Goal: Information Seeking & Learning: Learn about a topic

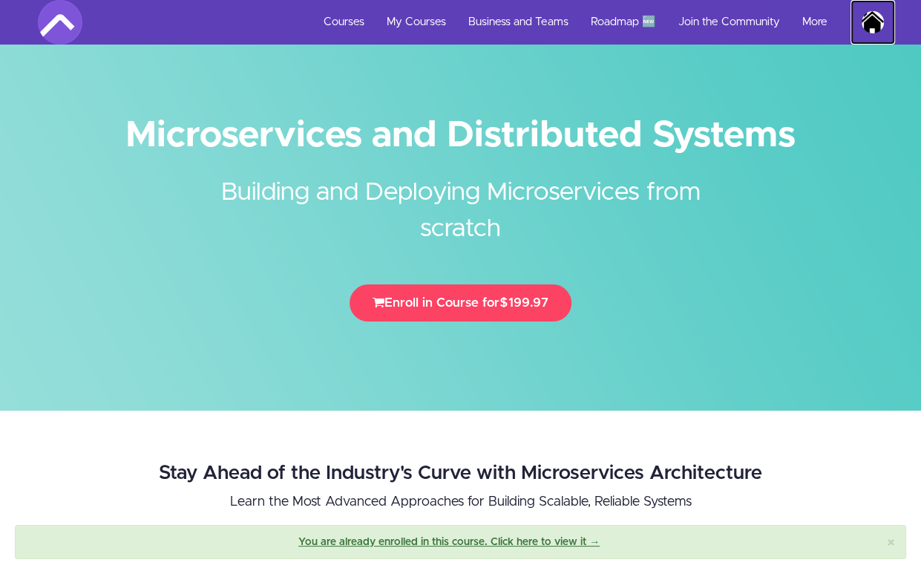
click at [871, 23] on img at bounding box center [873, 22] width 22 height 22
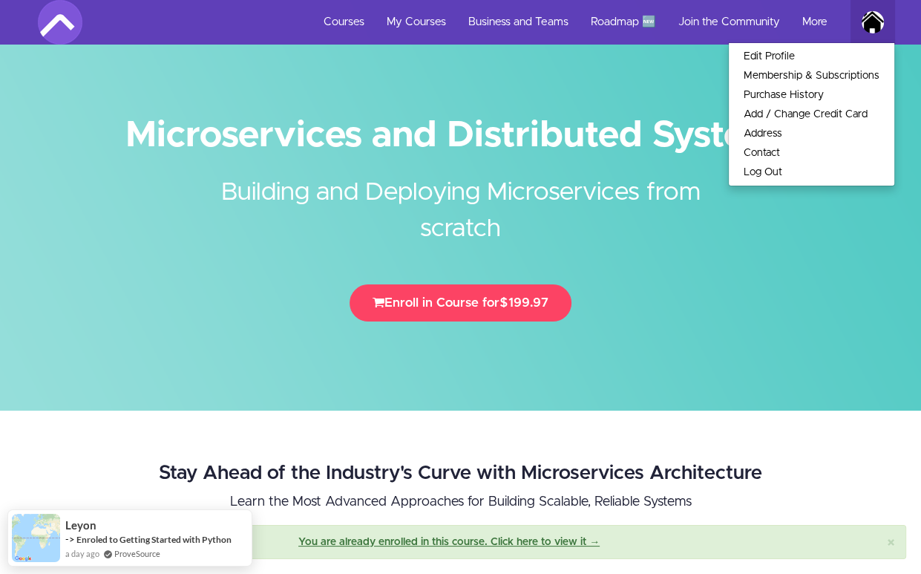
click at [629, 105] on div at bounding box center [460, 205] width 921 height 410
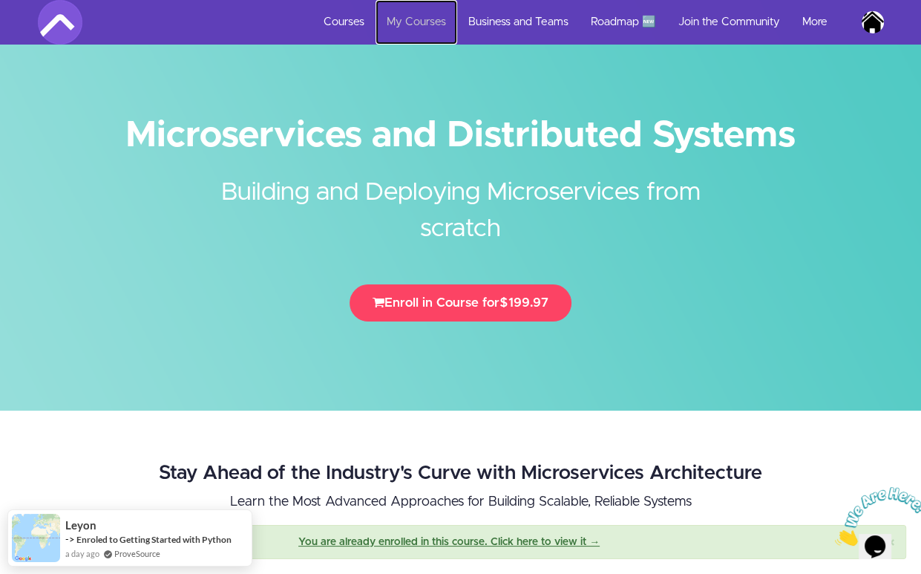
click at [428, 30] on link "My Courses" at bounding box center [417, 22] width 82 height 45
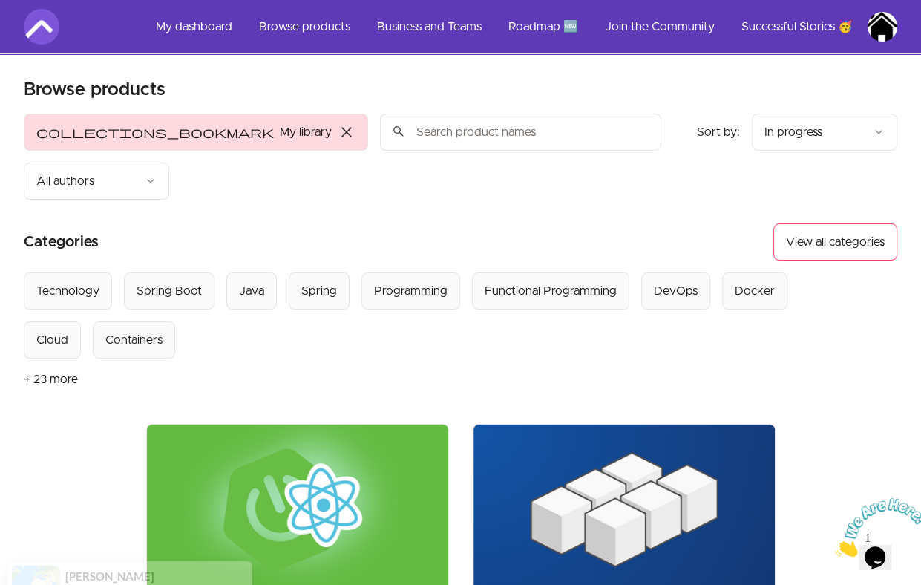
scroll to position [511, 0]
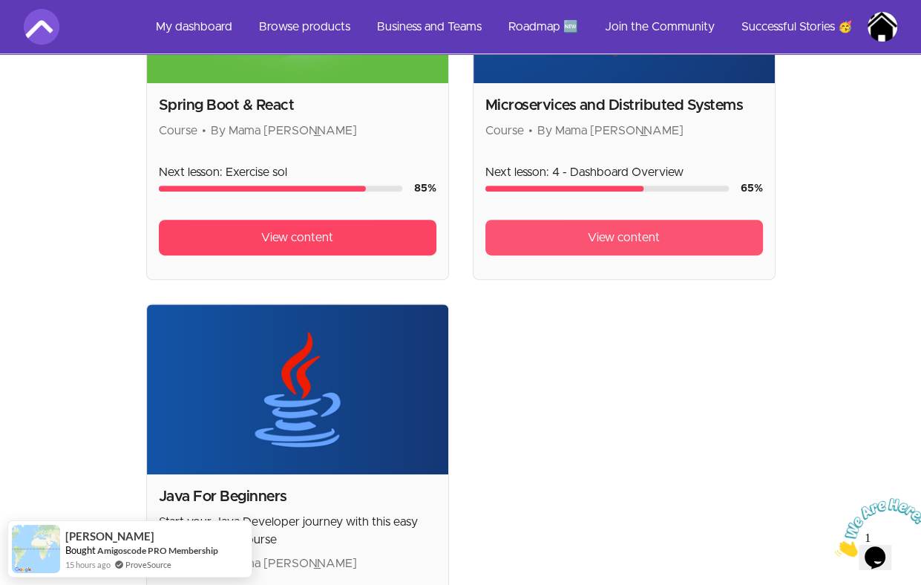
click at [672, 220] on link "View content" at bounding box center [624, 238] width 278 height 36
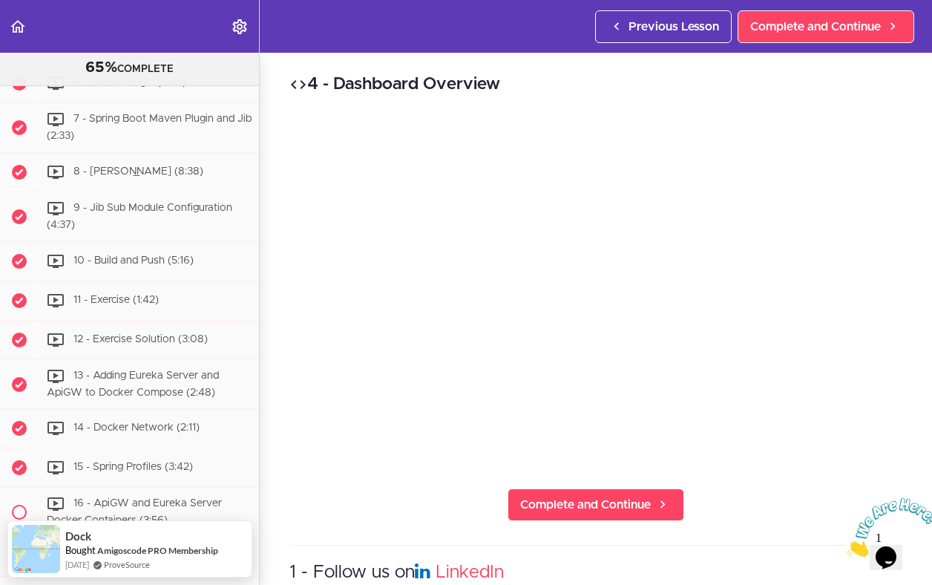
scroll to position [3852, 0]
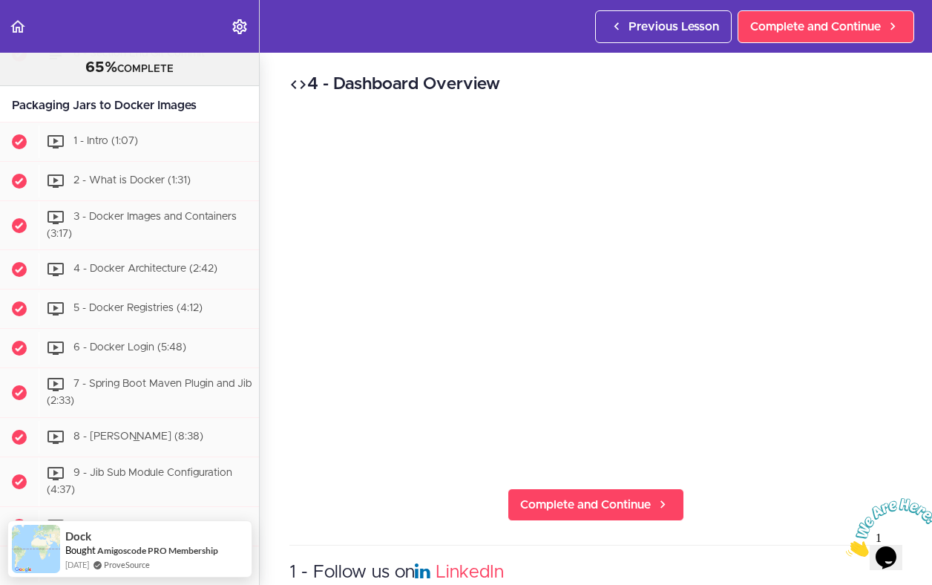
click at [270, 271] on div "4 - Dashboard Overview Complete and Continue 1 - Follow us on LinkedIn 2 - Subs…" at bounding box center [596, 319] width 673 height 532
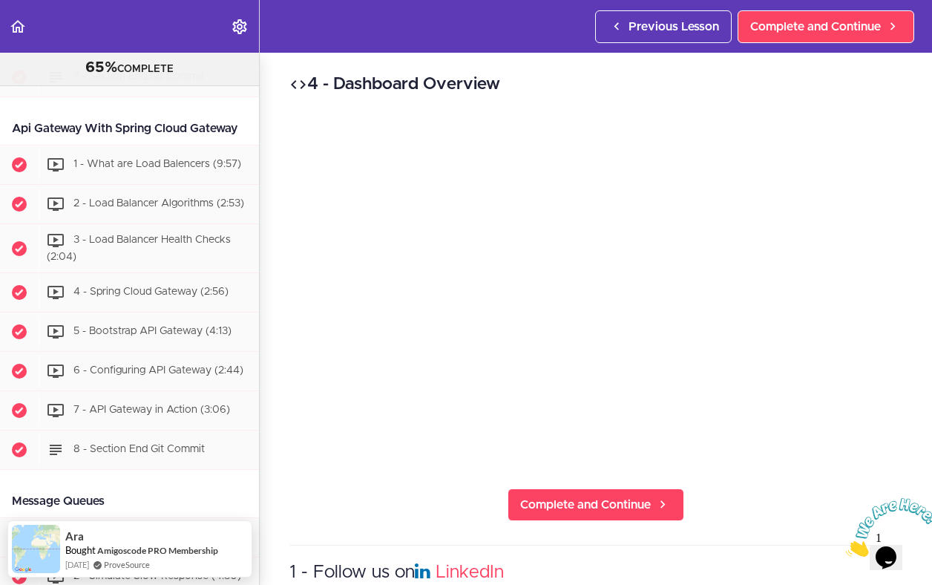
scroll to position [2331, 0]
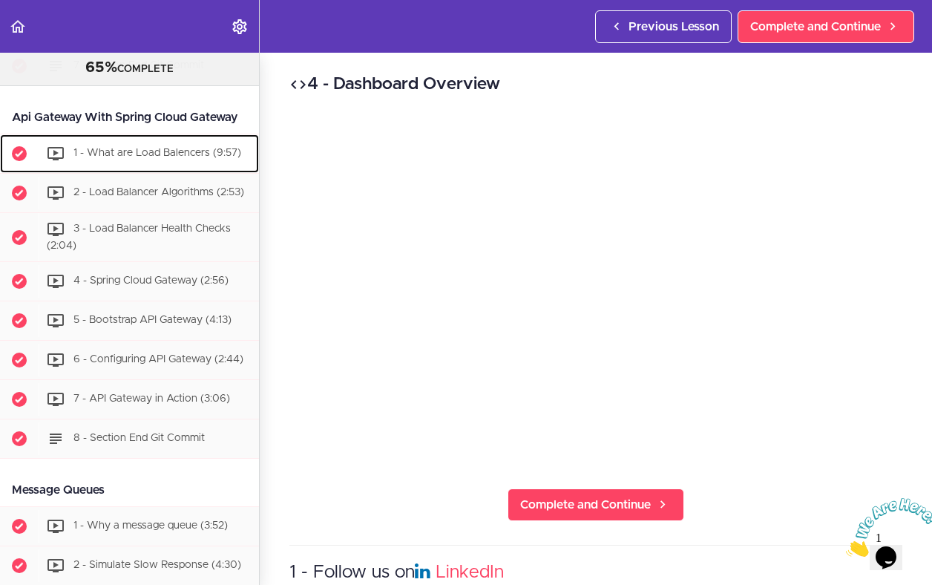
click at [191, 158] on span "1 - What are Load Balencers (9:57)" at bounding box center [157, 153] width 168 height 10
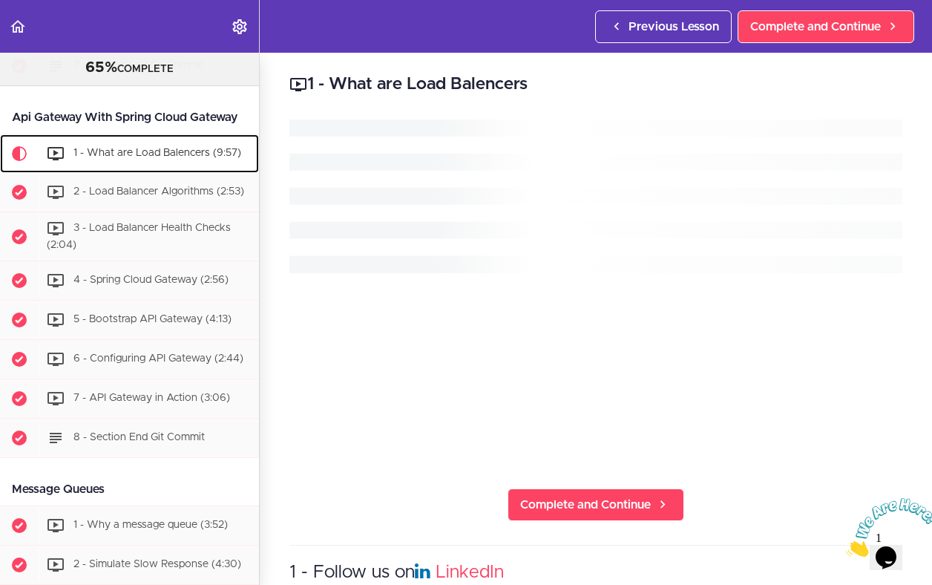
scroll to position [2365, 0]
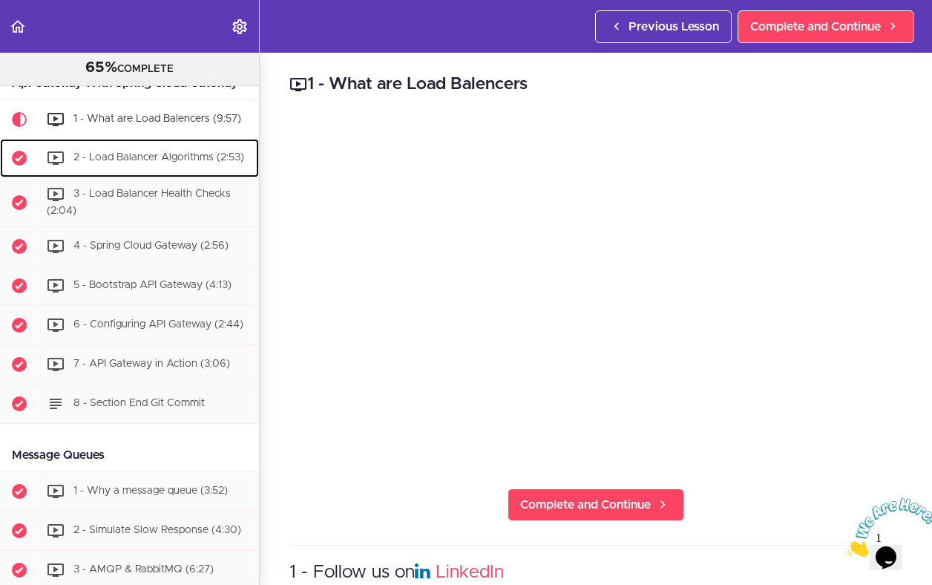
click at [194, 159] on span "2 - Load Balancer Algorithms (2:53)" at bounding box center [158, 157] width 171 height 10
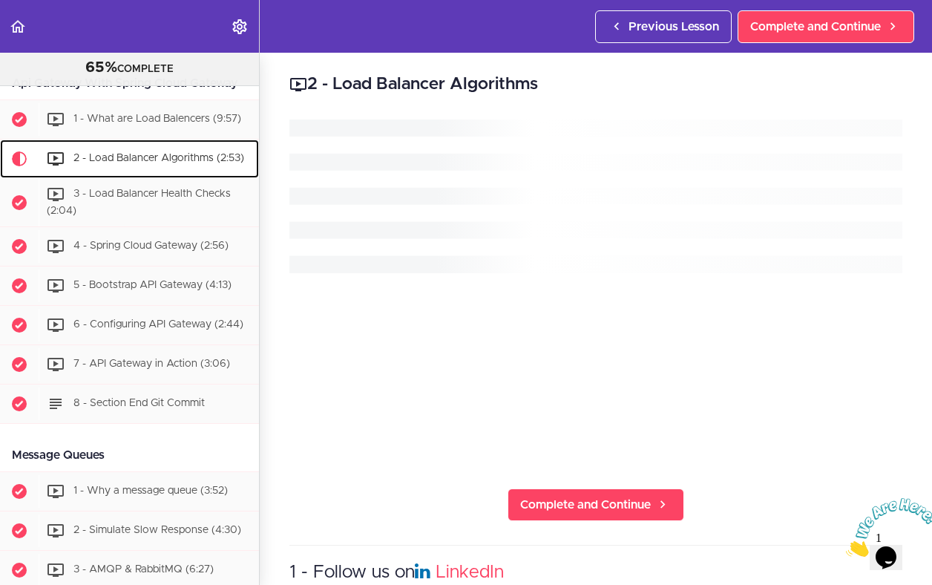
scroll to position [2404, 0]
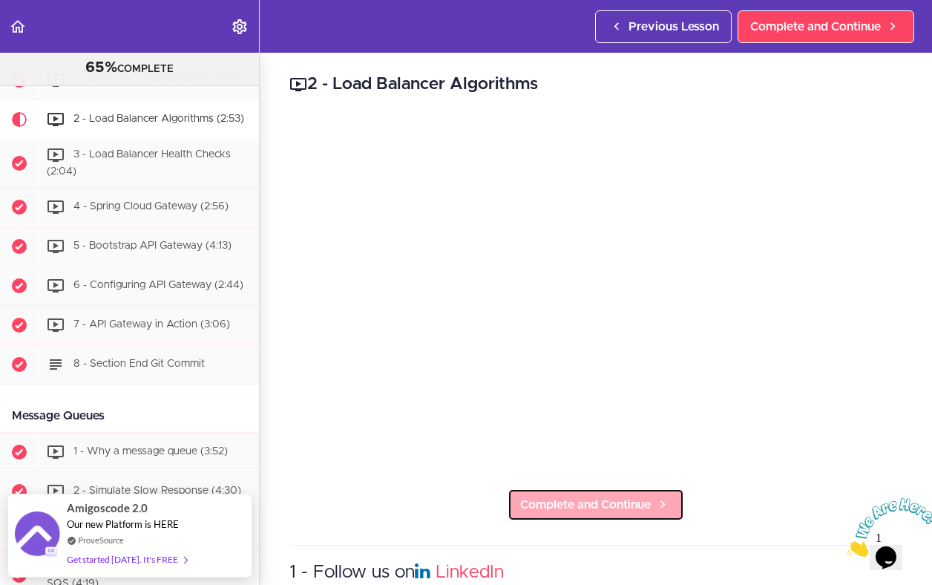
click at [538, 512] on link "Complete and Continue" at bounding box center [596, 504] width 177 height 33
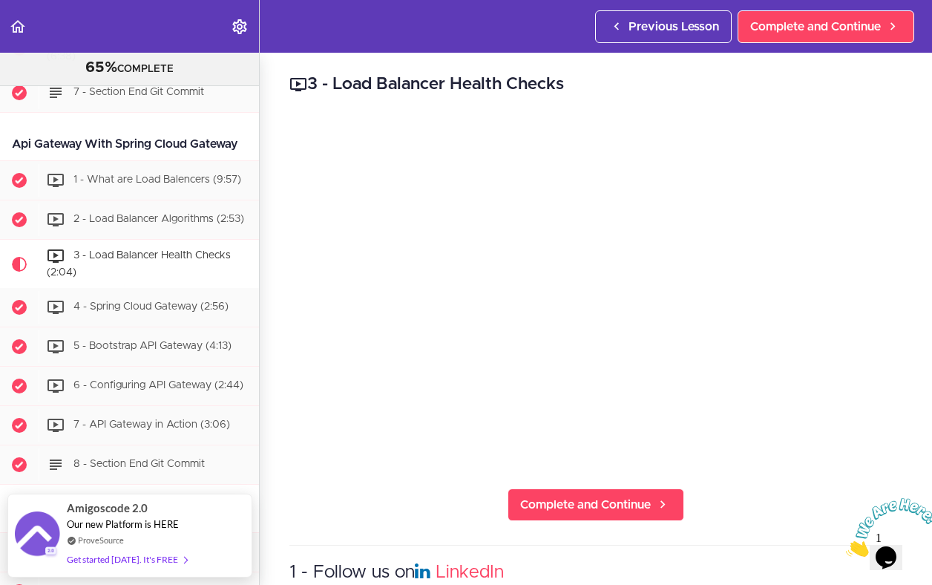
scroll to position [2293, 0]
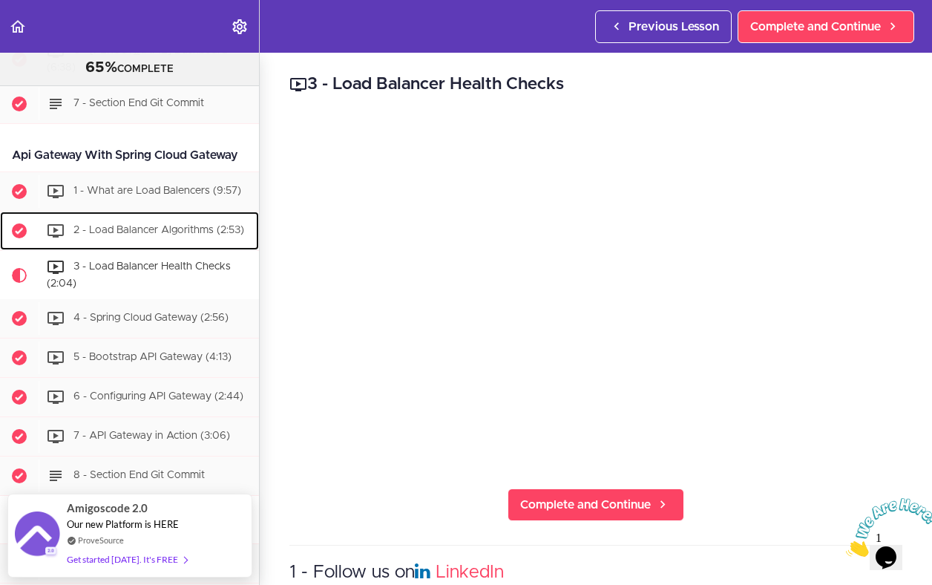
click at [151, 232] on span "2 - Load Balancer Algorithms (2:53)" at bounding box center [158, 230] width 171 height 10
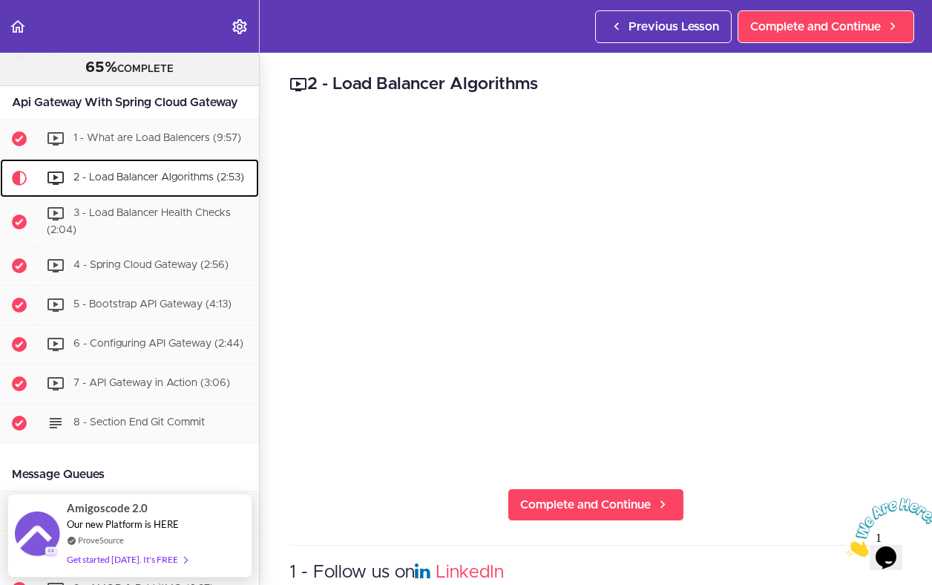
scroll to position [2379, 0]
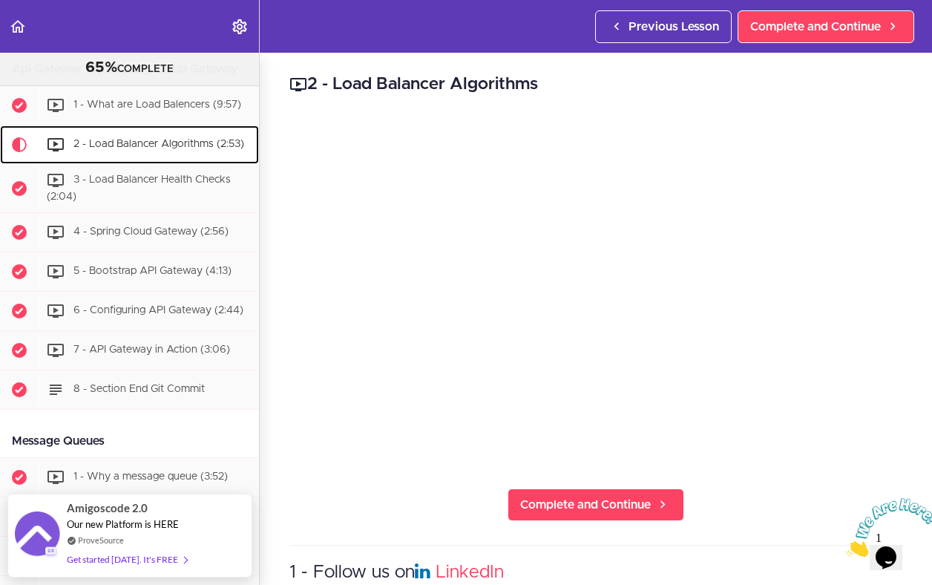
click at [151, 145] on span "2 - Load Balancer Algorithms (2:53)" at bounding box center [158, 144] width 171 height 10
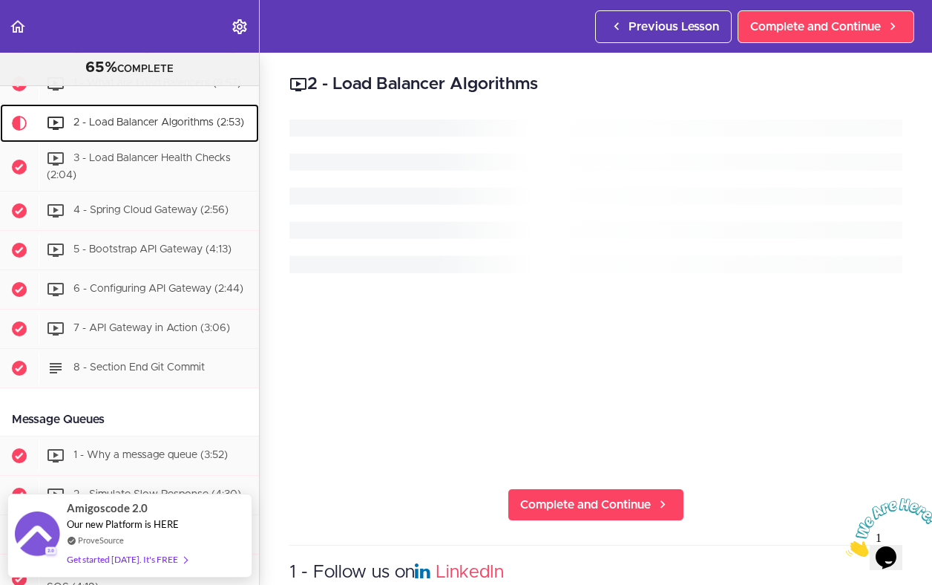
scroll to position [2404, 0]
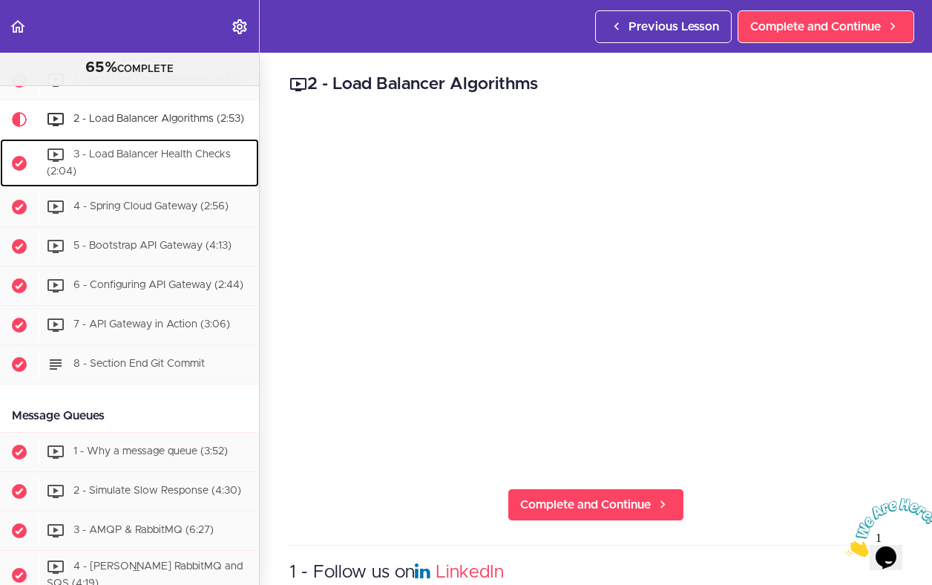
click at [181, 164] on div "3 - Load Balancer Health Checks (2:04)" at bounding box center [149, 163] width 220 height 49
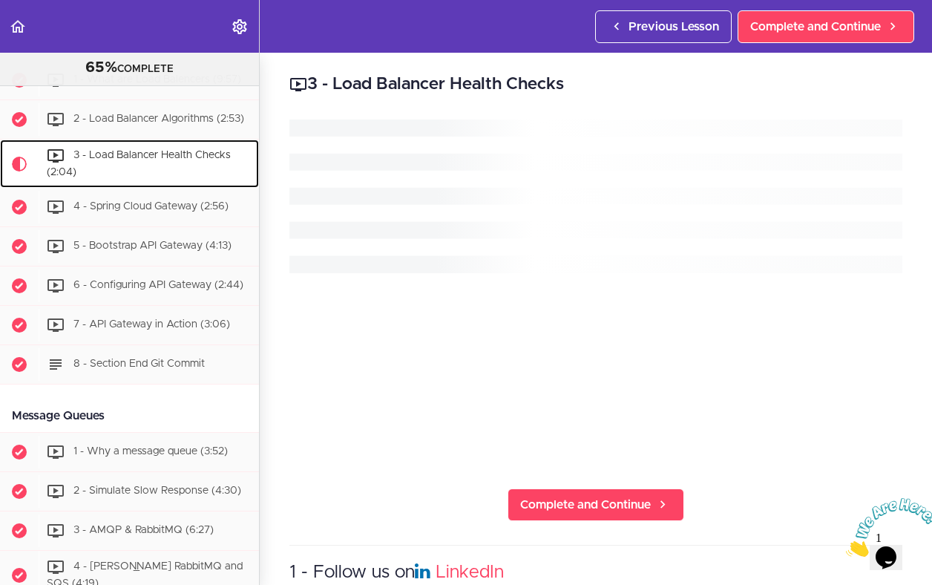
scroll to position [2453, 0]
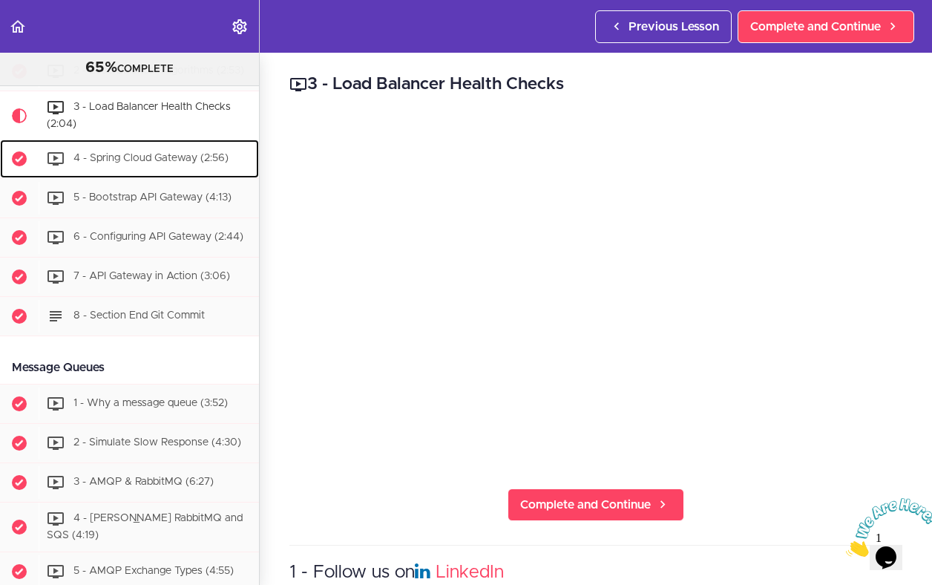
click at [160, 164] on span "4 - Spring Cloud Gateway (2:56)" at bounding box center [150, 159] width 155 height 10
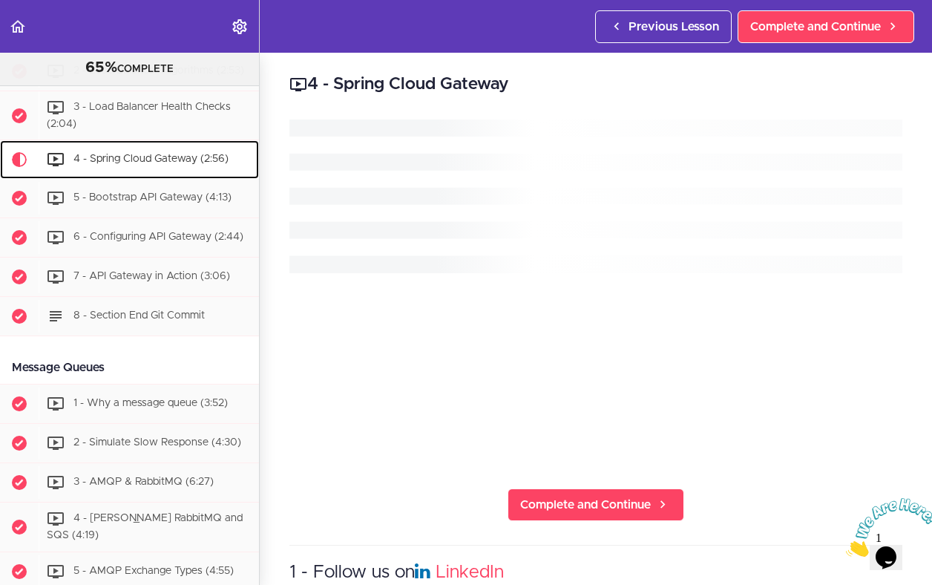
scroll to position [2502, 0]
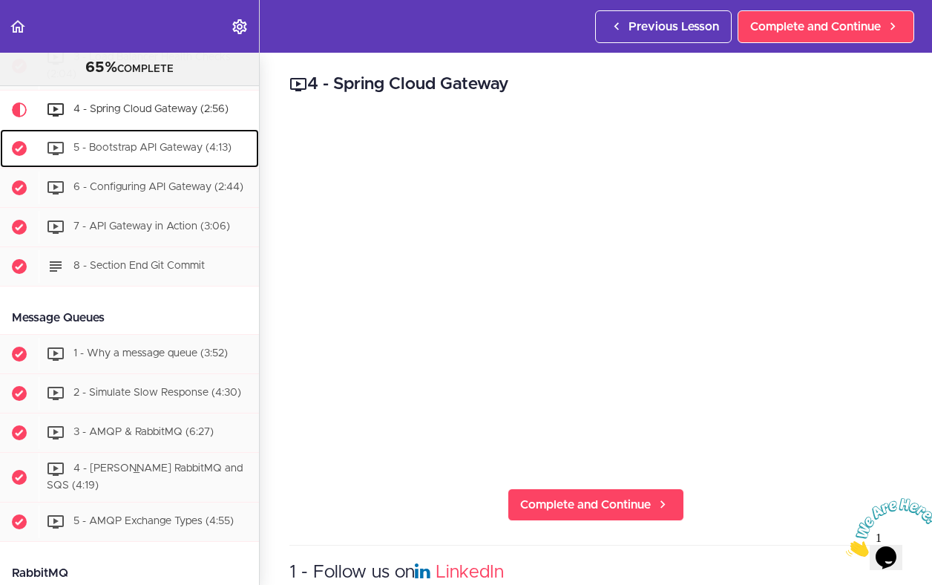
click at [214, 154] on span "5 - Bootstrap API Gateway (4:13)" at bounding box center [152, 148] width 158 height 10
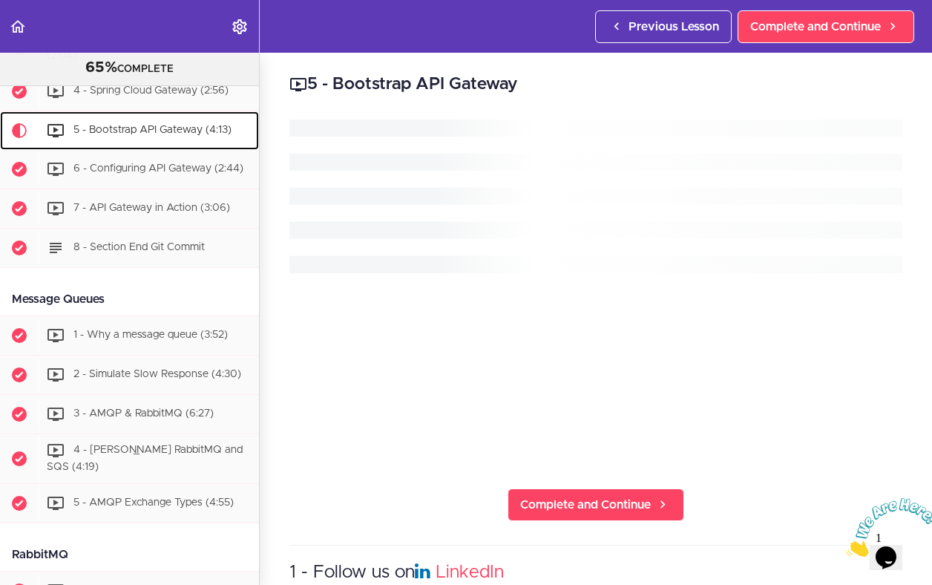
scroll to position [2542, 0]
